Goal: Transaction & Acquisition: Purchase product/service

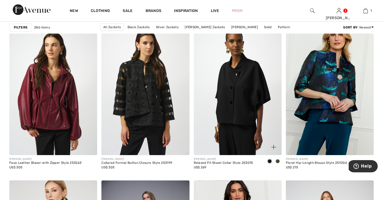
click at [240, 102] on img at bounding box center [238, 89] width 88 height 132
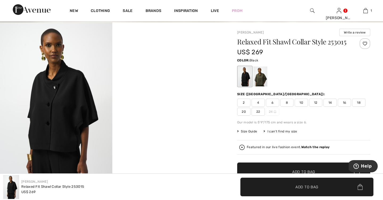
scroll to position [35, 0]
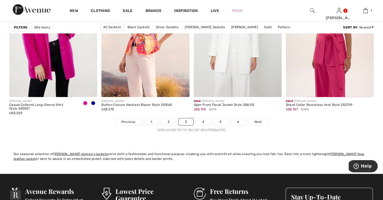
scroll to position [2424, 0]
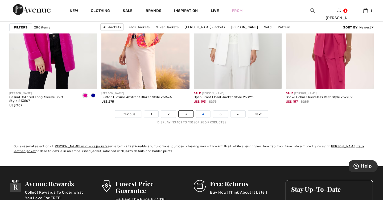
click at [204, 114] on link "4" at bounding box center [203, 114] width 15 height 7
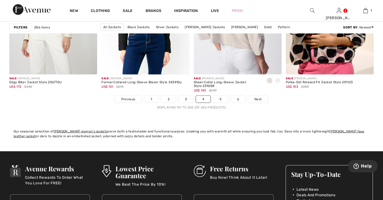
scroll to position [2440, 0]
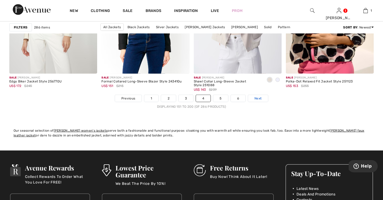
click at [258, 98] on span "Next" at bounding box center [258, 98] width 7 height 5
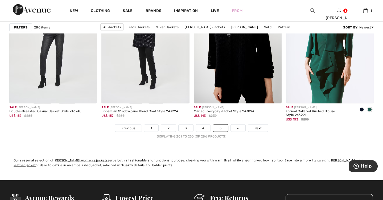
scroll to position [2414, 0]
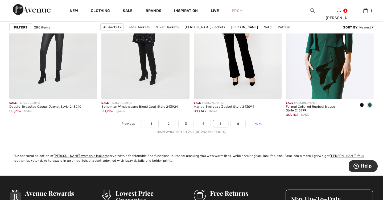
click at [255, 123] on span "Next" at bounding box center [258, 123] width 7 height 5
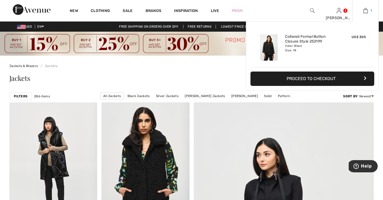
click at [364, 12] on img at bounding box center [366, 10] width 5 height 6
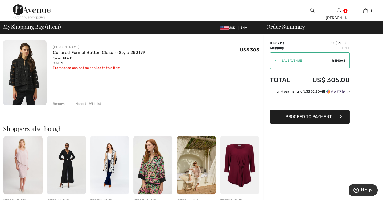
scroll to position [38, 0]
click at [26, 83] on img at bounding box center [24, 72] width 43 height 65
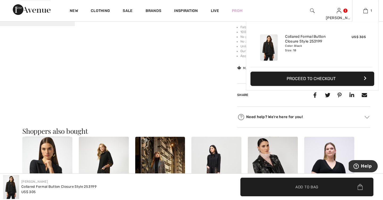
scroll to position [424, 0]
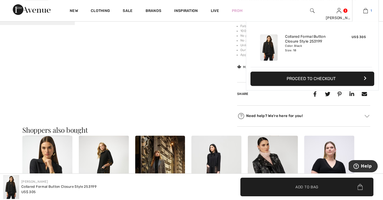
click at [365, 11] on img at bounding box center [366, 10] width 5 height 6
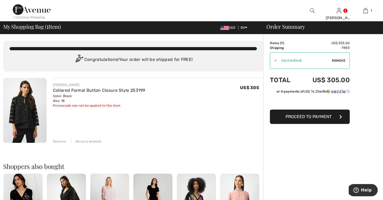
click at [299, 119] on button "Proceed to Payment" at bounding box center [310, 117] width 80 height 14
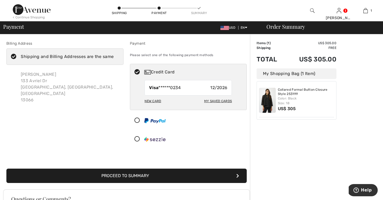
click at [153, 99] on div "New Card" at bounding box center [153, 101] width 17 height 9
radio input "true"
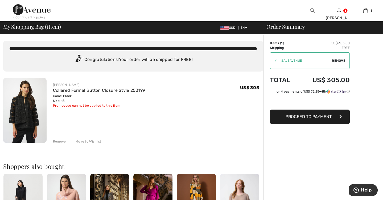
click at [312, 116] on span "Proceed to Payment" at bounding box center [309, 116] width 46 height 5
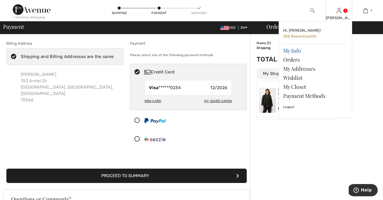
click at [286, 52] on link "My Info" at bounding box center [315, 50] width 64 height 9
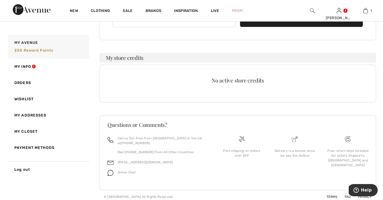
scroll to position [143, 0]
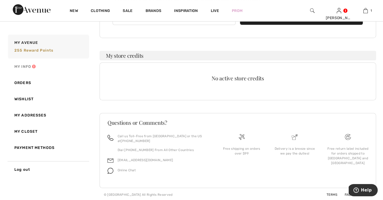
click at [26, 64] on link "My Info" at bounding box center [48, 67] width 82 height 16
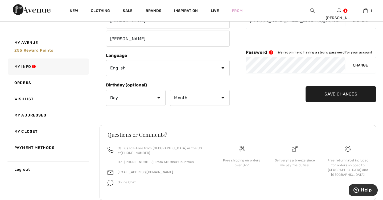
scroll to position [113, 0]
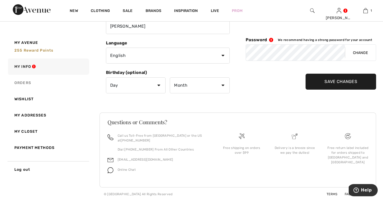
click at [24, 84] on link "Orders" at bounding box center [48, 83] width 82 height 16
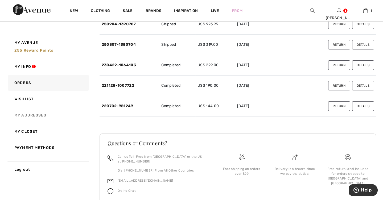
click at [32, 113] on link "My Addresses" at bounding box center [48, 115] width 82 height 16
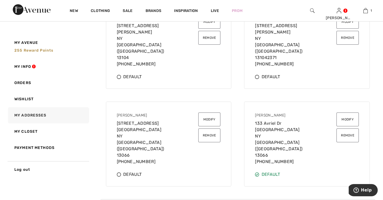
click at [209, 129] on button "Remove" at bounding box center [210, 136] width 22 height 14
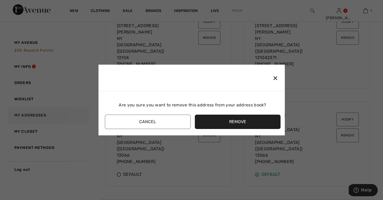
click at [209, 125] on button "Remove" at bounding box center [238, 122] width 86 height 14
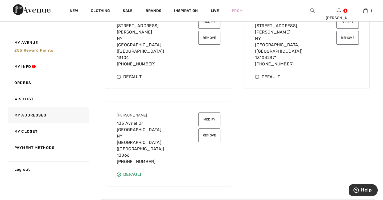
click at [209, 129] on button "Remove" at bounding box center [210, 136] width 22 height 14
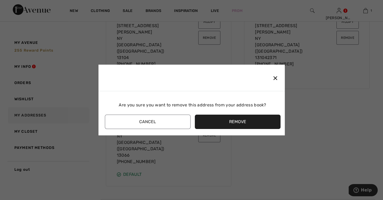
click at [227, 121] on button "Remove" at bounding box center [238, 122] width 86 height 14
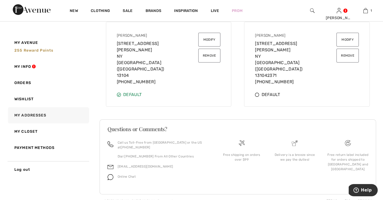
scroll to position [93, 0]
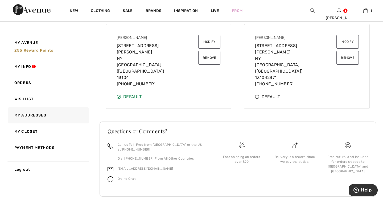
click at [348, 58] on button "Remove" at bounding box center [348, 58] width 22 height 14
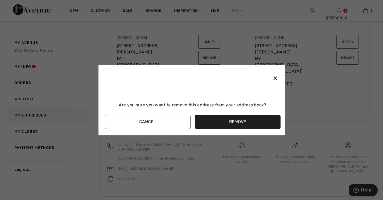
click at [228, 121] on button "Remove" at bounding box center [238, 122] width 86 height 14
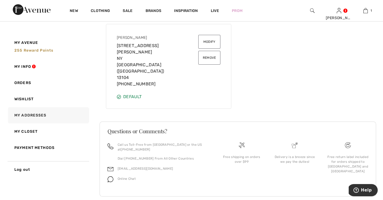
scroll to position [95, 0]
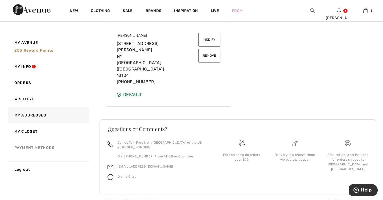
click at [24, 145] on link "Payment Methods" at bounding box center [48, 148] width 82 height 16
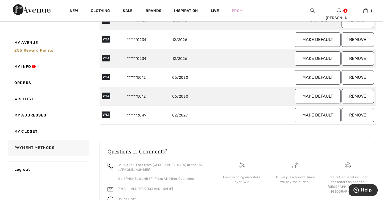
click at [358, 38] on button "Remove" at bounding box center [358, 40] width 33 height 14
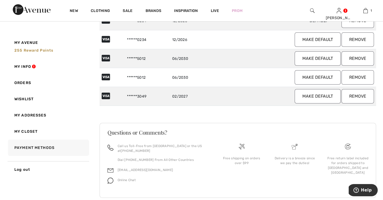
click at [353, 39] on button "Remove" at bounding box center [358, 40] width 33 height 14
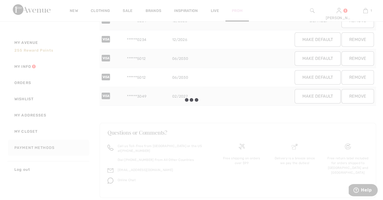
scroll to position [85, 0]
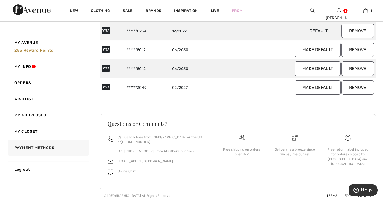
click at [365, 30] on button "Remove" at bounding box center [358, 31] width 33 height 14
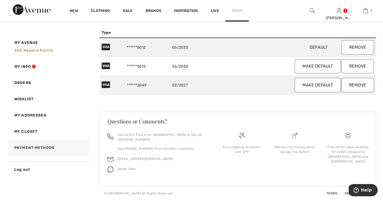
scroll to position [67, 0]
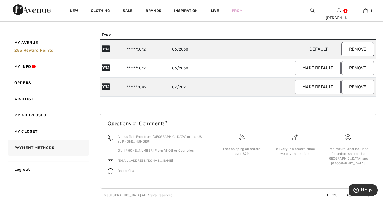
click at [356, 84] on button "Remove" at bounding box center [358, 87] width 33 height 14
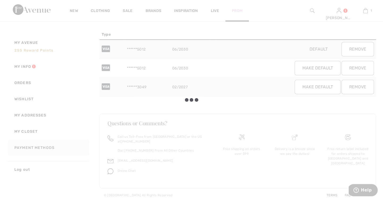
scroll to position [48, 0]
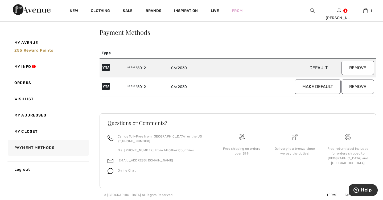
click at [316, 68] on span "Default" at bounding box center [319, 67] width 44 height 5
click at [317, 87] on button "Make default" at bounding box center [318, 87] width 46 height 14
click at [350, 86] on button "Remove" at bounding box center [358, 87] width 33 height 14
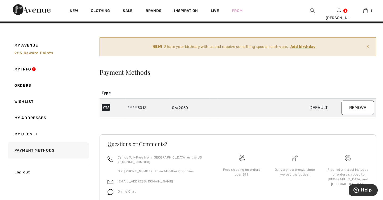
scroll to position [0, 0]
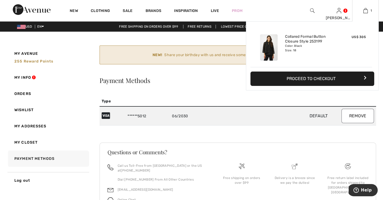
click at [314, 79] on button "Proceed to Checkout" at bounding box center [313, 79] width 124 height 14
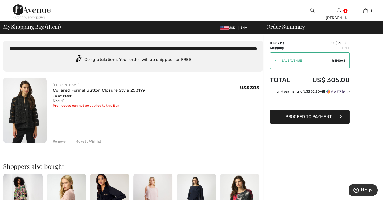
click at [305, 117] on span "Proceed to Payment" at bounding box center [309, 116] width 46 height 5
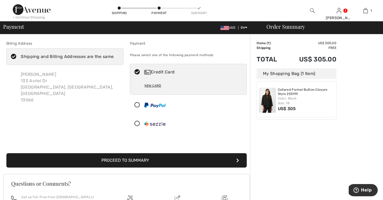
click at [14, 56] on icon at bounding box center [14, 57] width 14 height 6
click at [114, 56] on input "Shipping and Billing Addresses are the same" at bounding box center [115, 57] width 3 height 16
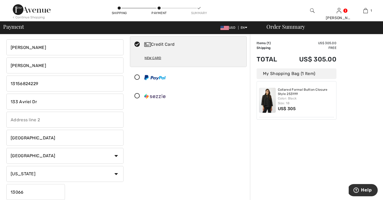
scroll to position [28, 0]
checkbox input "false"
drag, startPoint x: 53, startPoint y: 83, endPoint x: 9, endPoint y: 80, distance: 43.7
click at [9, 80] on input "phone" at bounding box center [64, 83] width 117 height 16
type input "13158828497"
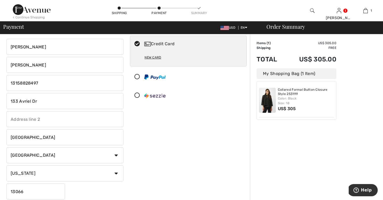
drag, startPoint x: 30, startPoint y: 101, endPoint x: -6, endPoint y: 100, distance: 36.0
click at [0, 100] on html "We value your privacy We use cookies to enhance your browsing experience, serve…" at bounding box center [191, 72] width 383 height 200
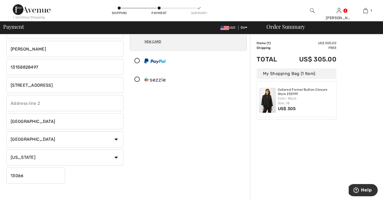
scroll to position [63, 0]
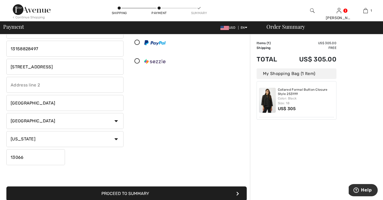
type input "7648 Linkside Drive"
drag, startPoint x: 26, startPoint y: 101, endPoint x: 2, endPoint y: 99, distance: 24.1
click at [2, 99] on div "Billing Address Shipping and Billing Addresses are the same Connie Whitton 133 …" at bounding box center [191, 134] width 383 height 324
type input "Manlius"
drag, startPoint x: 35, startPoint y: 156, endPoint x: 40, endPoint y: 155, distance: 4.6
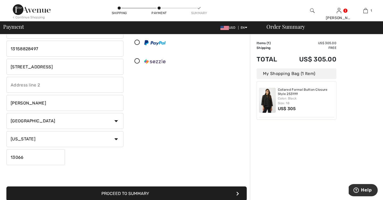
click at [35, 156] on input "13066" at bounding box center [35, 157] width 59 height 16
drag, startPoint x: 34, startPoint y: 154, endPoint x: 28, endPoint y: 159, distance: 8.4
click at [28, 159] on input "13066" at bounding box center [35, 157] width 59 height 16
type input "13104"
click at [160, 143] on div "Payment Please select one of the following payment methods Credit Card New Card" at bounding box center [189, 72] width 124 height 189
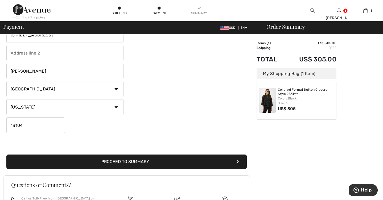
scroll to position [95, 0]
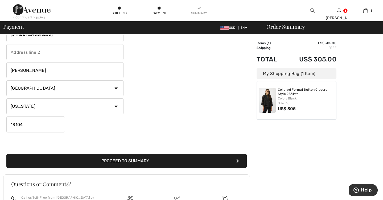
click at [128, 159] on button "Proceed to Summary" at bounding box center [126, 161] width 241 height 14
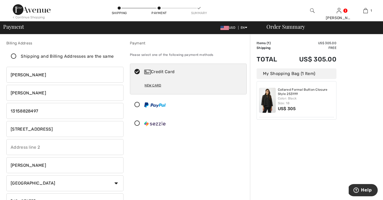
scroll to position [0, 0]
click at [13, 58] on icon at bounding box center [14, 57] width 14 height 6
click at [114, 58] on input "Shipping and Billing Addresses are the same" at bounding box center [115, 57] width 3 height 16
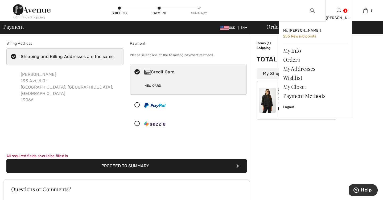
checkbox input "true"
click at [340, 11] on img at bounding box center [339, 10] width 5 height 6
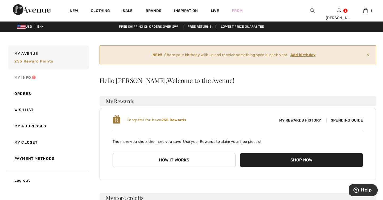
click at [26, 77] on link "My Info" at bounding box center [48, 78] width 82 height 16
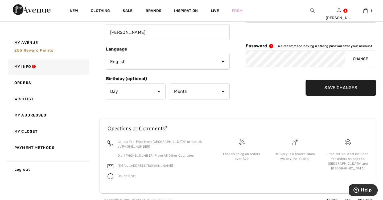
scroll to position [113, 0]
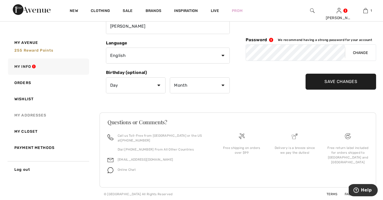
click at [32, 117] on link "My Addresses" at bounding box center [48, 115] width 82 height 16
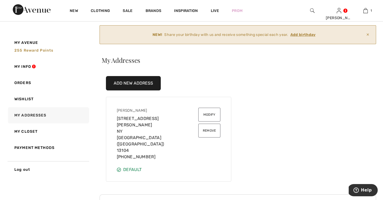
scroll to position [19, 0]
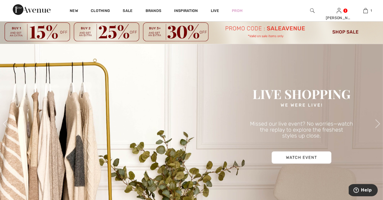
scroll to position [14, 0]
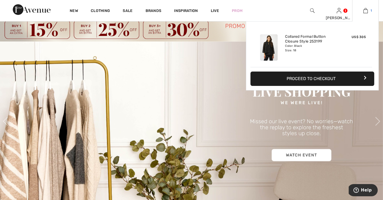
click at [364, 10] on img at bounding box center [366, 10] width 5 height 6
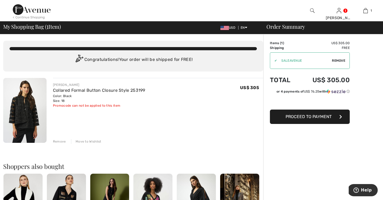
click at [305, 117] on span "Proceed to Payment" at bounding box center [309, 116] width 46 height 5
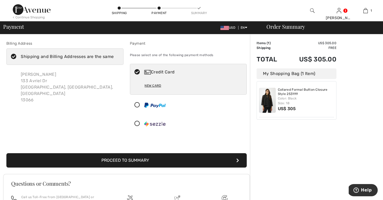
click at [150, 82] on div "New Card" at bounding box center [153, 85] width 17 height 9
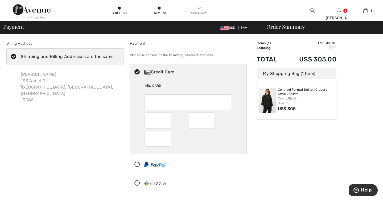
click at [153, 87] on div "New Card" at bounding box center [153, 85] width 17 height 9
radio input "true"
drag, startPoint x: 40, startPoint y: 82, endPoint x: 30, endPoint y: 74, distance: 12.9
click at [40, 82] on div "Connie Whitton 133 Avriel Dr Fayetteville, NY, US 13066" at bounding box center [70, 87] width 107 height 40
click at [13, 56] on icon at bounding box center [14, 57] width 14 height 6
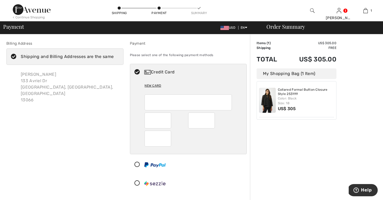
click at [114, 56] on input "Shipping and Billing Addresses are the same" at bounding box center [115, 57] width 3 height 16
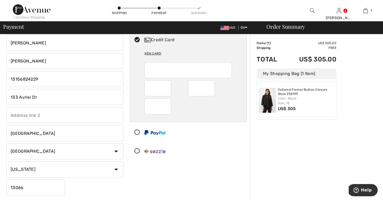
scroll to position [34, 0]
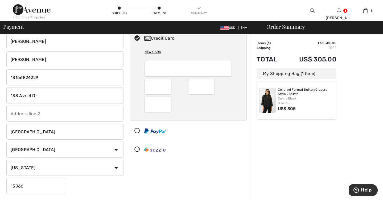
checkbox input "false"
drag, startPoint x: 41, startPoint y: 76, endPoint x: 12, endPoint y: 74, distance: 28.9
click at [12, 74] on input "phone" at bounding box center [64, 78] width 117 height 16
type input "13158828497"
drag, startPoint x: 22, startPoint y: 96, endPoint x: 6, endPoint y: 95, distance: 15.7
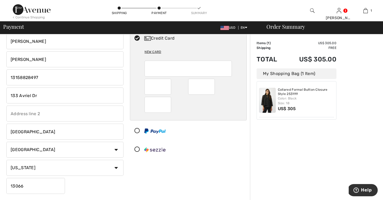
click at [6, 95] on input "133 Avriel Dr" at bounding box center [64, 96] width 117 height 16
type input "7648 Linkside Drive"
drag, startPoint x: 38, startPoint y: 131, endPoint x: 3, endPoint y: 130, distance: 34.9
click at [3, 130] on div "Billing Address Shipping and Billing Addresses are the same Connie Whitton 133 …" at bounding box center [191, 163] width 383 height 324
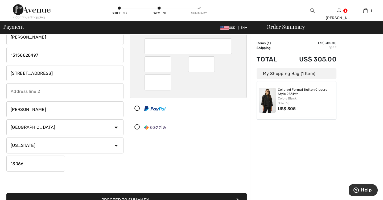
scroll to position [63, 0]
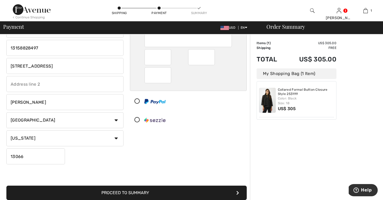
type input "Manlius"
drag, startPoint x: 27, startPoint y: 156, endPoint x: -1, endPoint y: 149, distance: 28.8
click at [0, 137] on html "We value your privacy We use cookies to enhance your browsing experience, serve…" at bounding box center [191, 37] width 383 height 200
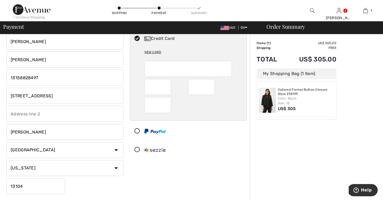
scroll to position [0, 0]
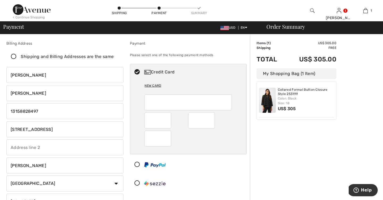
type input "13104"
click at [15, 55] on icon at bounding box center [14, 57] width 14 height 6
click at [114, 55] on input "Shipping and Billing Addresses are the same" at bounding box center [115, 57] width 3 height 16
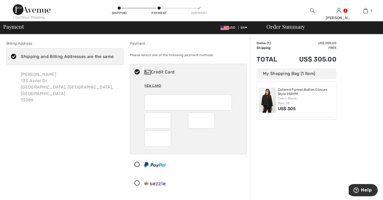
click at [14, 56] on icon at bounding box center [14, 57] width 14 height 6
click at [114, 56] on input "Shipping and Billing Addresses are the same" at bounding box center [115, 57] width 3 height 16
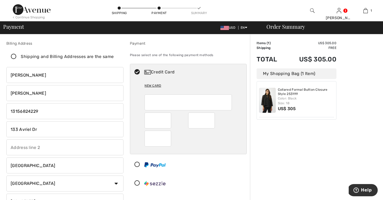
click at [14, 56] on icon at bounding box center [14, 57] width 14 height 6
click at [114, 56] on input "Shipping and Billing Addresses are the same" at bounding box center [115, 57] width 3 height 16
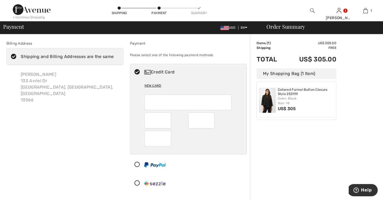
click at [14, 56] on icon at bounding box center [14, 57] width 14 height 6
click at [114, 56] on input "Shipping and Billing Addresses are the same" at bounding box center [115, 57] width 3 height 16
checkbox input "false"
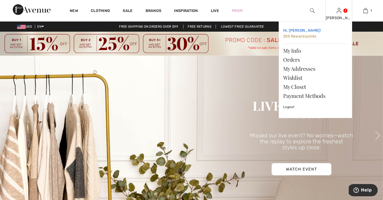
click at [306, 36] on span "255 Reward points" at bounding box center [299, 36] width 33 height 5
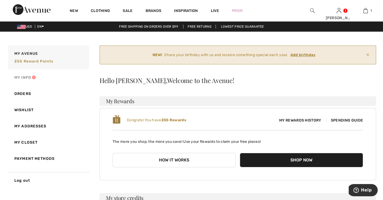
click at [18, 76] on link "My Info" at bounding box center [48, 78] width 82 height 16
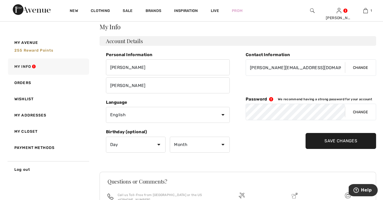
scroll to position [66, 0]
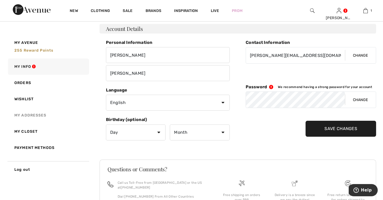
click at [40, 113] on link "My Addresses" at bounding box center [48, 115] width 82 height 16
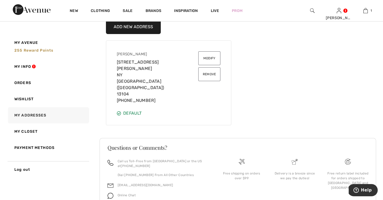
scroll to position [95, 0]
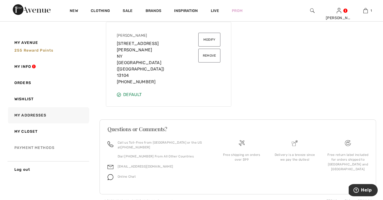
click at [44, 148] on link "Payment Methods" at bounding box center [48, 148] width 82 height 16
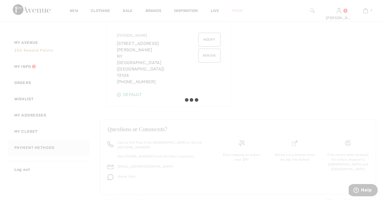
scroll to position [30, 0]
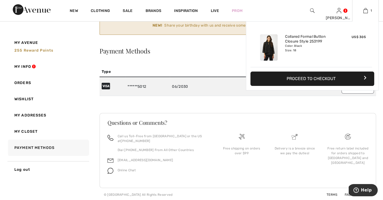
click at [303, 82] on button "Proceed to Checkout" at bounding box center [313, 79] width 124 height 14
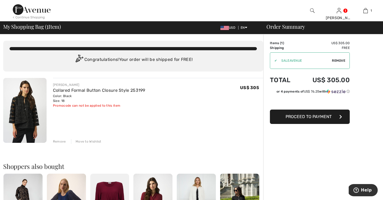
click at [308, 116] on span "Proceed to Payment" at bounding box center [309, 116] width 46 height 5
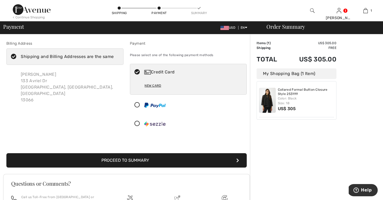
click at [15, 56] on icon at bounding box center [14, 57] width 14 height 6
click at [114, 56] on input "Shipping and Billing Addresses are the same" at bounding box center [115, 57] width 3 height 16
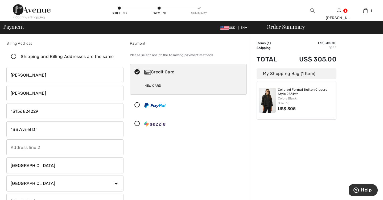
checkbox input "false"
drag, startPoint x: 42, startPoint y: 111, endPoint x: 7, endPoint y: 110, distance: 34.9
click at [7, 110] on input "phone" at bounding box center [64, 111] width 117 height 16
type input "13158828497"
click at [45, 132] on input "133 Avriel Dr" at bounding box center [64, 129] width 117 height 16
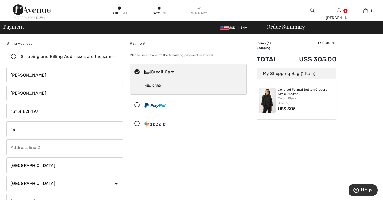
type input "1"
type input "7648 Linkside Dr"
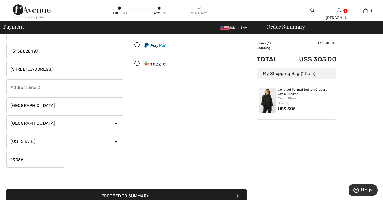
scroll to position [67, 0]
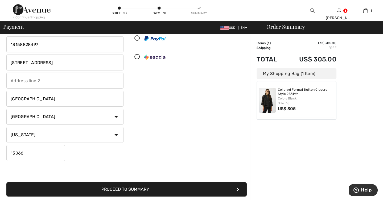
drag, startPoint x: 30, startPoint y: 152, endPoint x: 8, endPoint y: 151, distance: 22.1
click at [8, 151] on input "13066" at bounding box center [35, 153] width 59 height 16
type input "13104"
click at [193, 138] on div "Payment Please select one of the following payment methods Credit Card New Card" at bounding box center [189, 68] width 124 height 189
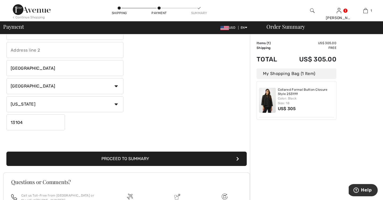
scroll to position [98, 0]
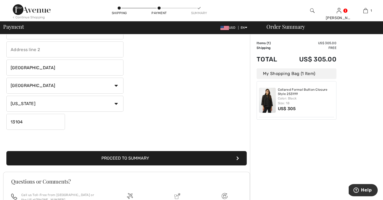
click at [143, 157] on button "Proceed to Summary" at bounding box center [126, 158] width 241 height 14
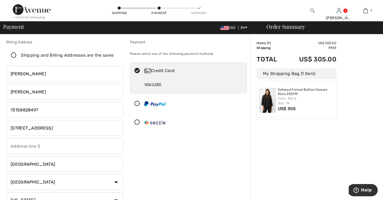
scroll to position [0, 0]
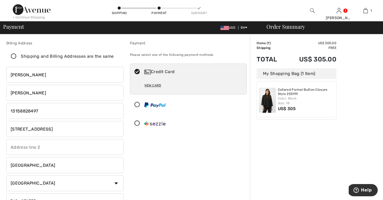
click at [152, 73] on div "Credit Card" at bounding box center [193, 72] width 99 height 6
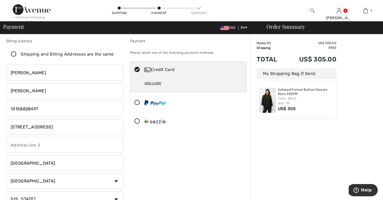
click at [136, 71] on icon at bounding box center [137, 70] width 14 height 6
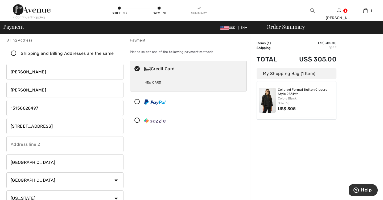
click at [152, 82] on div "New Card" at bounding box center [153, 82] width 17 height 9
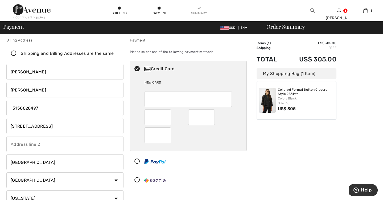
scroll to position [4, 0]
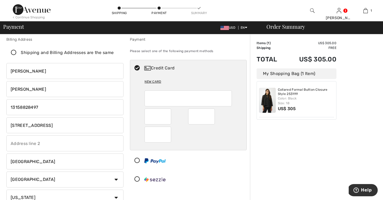
click at [152, 82] on div "New Card" at bounding box center [153, 81] width 17 height 9
radio input "true"
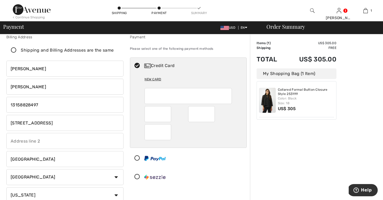
scroll to position [5, 0]
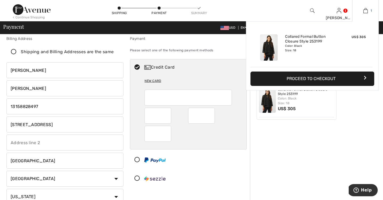
click at [366, 11] on img at bounding box center [366, 10] width 5 height 6
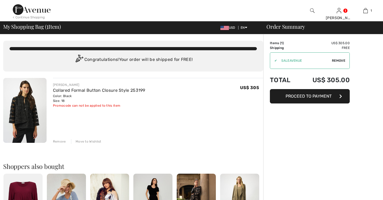
click at [366, 11] on img at bounding box center [366, 10] width 5 height 6
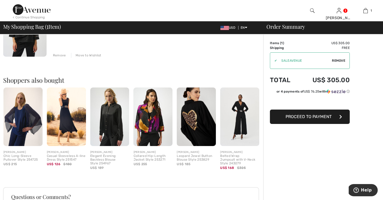
scroll to position [87, 0]
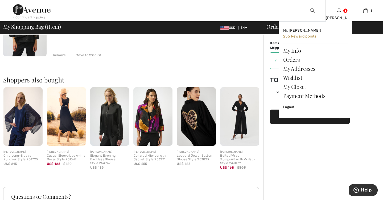
click at [342, 14] on div "[PERSON_NAME] Hi, [PERSON_NAME]! 255 Reward points My Info Orders My Addresses …" at bounding box center [339, 10] width 27 height 21
click at [342, 11] on link at bounding box center [339, 10] width 5 height 5
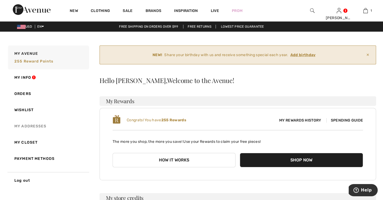
click at [43, 125] on link "My Addresses" at bounding box center [48, 126] width 82 height 16
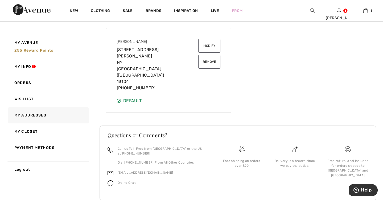
scroll to position [95, 0]
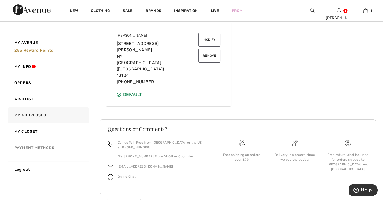
click at [47, 147] on link "Payment Methods" at bounding box center [48, 148] width 82 height 16
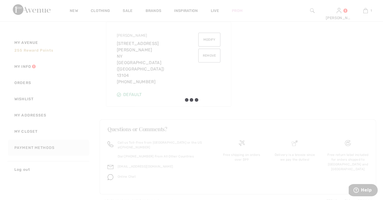
scroll to position [30, 0]
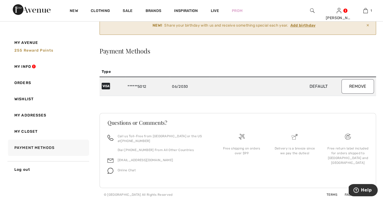
click at [327, 86] on span "Default" at bounding box center [319, 86] width 44 height 5
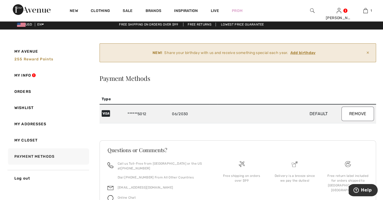
scroll to position [0, 0]
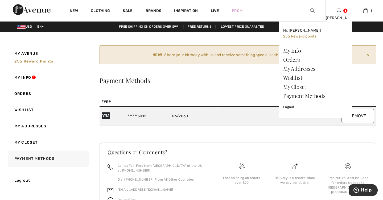
click at [343, 13] on div "[PERSON_NAME] Hi, [PERSON_NAME]! 255 Reward points My Info Orders My Addresses …" at bounding box center [339, 10] width 27 height 21
click at [342, 10] on link at bounding box center [339, 10] width 5 height 5
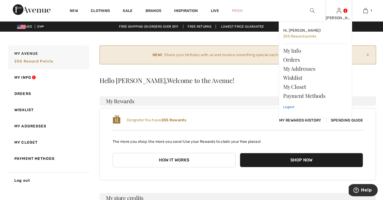
click at [288, 107] on link "Logout" at bounding box center [315, 106] width 64 height 13
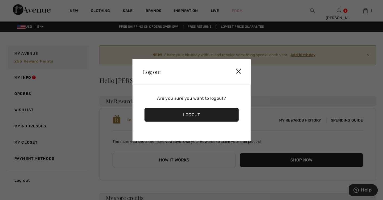
click at [191, 114] on div "Logout" at bounding box center [191, 115] width 95 height 14
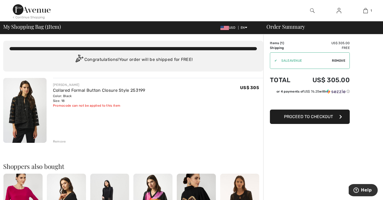
click at [306, 119] on button "Proceed to Checkout" at bounding box center [310, 117] width 80 height 14
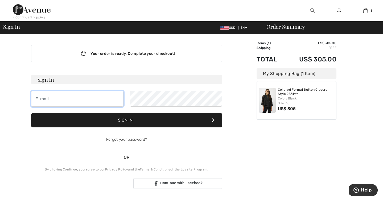
type input "[PERSON_NAME][EMAIL_ADDRESS][DOMAIN_NAME]"
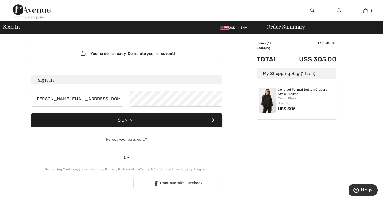
click at [127, 119] on button "Sign In" at bounding box center [126, 120] width 191 height 14
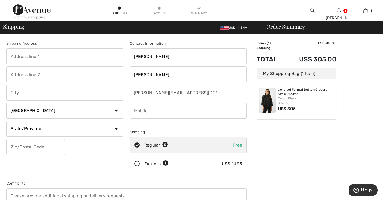
click at [32, 58] on input "text" at bounding box center [64, 56] width 117 height 16
type input "[STREET_ADDRESS]"
type input "[PERSON_NAME]"
select select "US"
select select "NY"
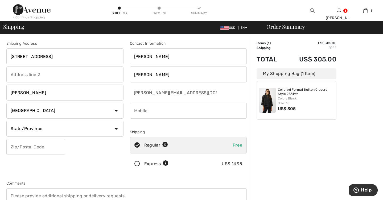
type input "13104-2371"
type input "3156824229"
drag, startPoint x: 35, startPoint y: 146, endPoint x: 22, endPoint y: 146, distance: 12.8
click at [22, 146] on input "131042371" at bounding box center [35, 147] width 59 height 16
type input "13104"
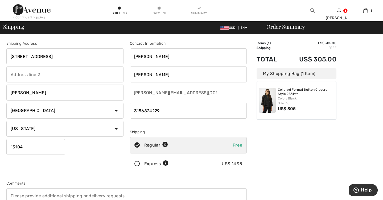
scroll to position [0, 0]
click at [113, 173] on div "Shipping Address [STREET_ADDRESS] Manlius Country [GEOGRAPHIC_DATA] [GEOGRAPHIC…" at bounding box center [65, 107] width 124 height 134
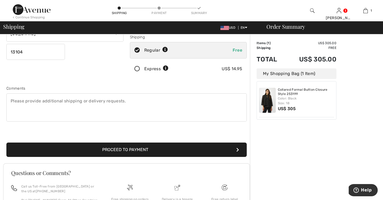
scroll to position [96, 0]
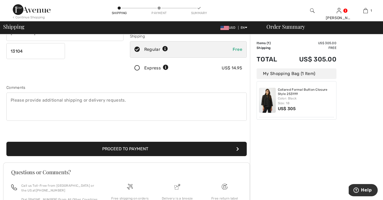
click at [135, 148] on button "Proceed to Payment" at bounding box center [126, 149] width 241 height 14
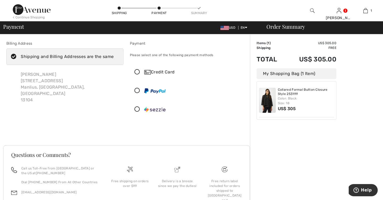
click at [137, 72] on icon at bounding box center [137, 73] width 14 height 6
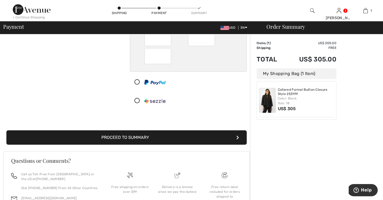
scroll to position [70, 0]
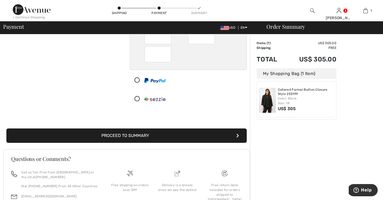
click at [125, 135] on button "Proceed to Summary" at bounding box center [126, 136] width 241 height 14
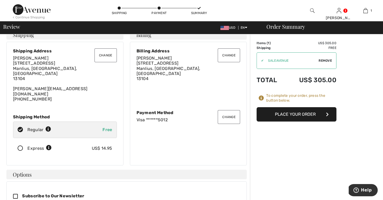
scroll to position [13, 0]
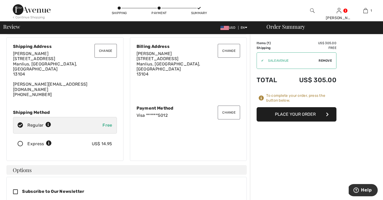
click at [304, 113] on button "Place Your Order" at bounding box center [297, 114] width 80 height 14
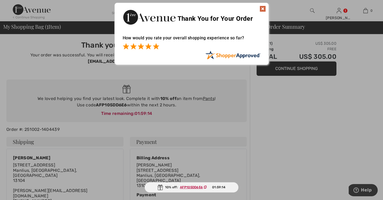
click at [154, 46] on span at bounding box center [156, 46] width 6 height 6
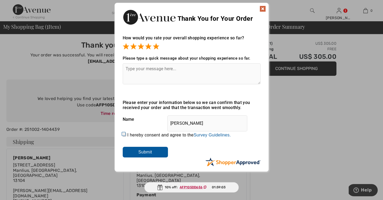
click at [263, 9] on img at bounding box center [263, 9] width 6 height 6
